Goal: Information Seeking & Learning: Learn about a topic

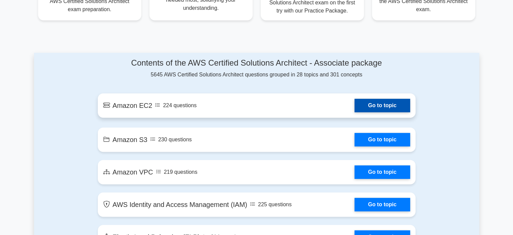
scroll to position [338, 0]
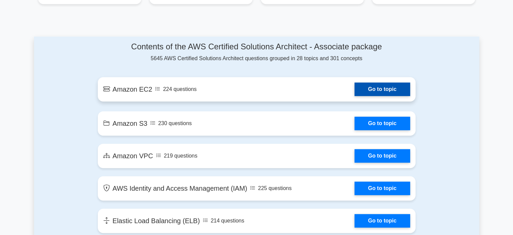
click at [371, 87] on link "Go to topic" at bounding box center [382, 89] width 55 height 14
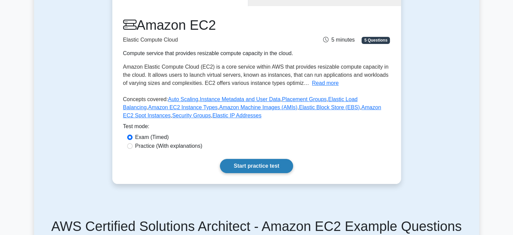
scroll to position [101, 0]
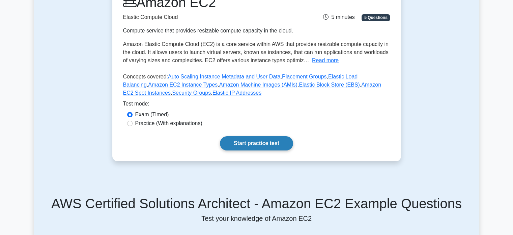
click at [264, 147] on link "Start practice test" at bounding box center [256, 143] width 73 height 14
